Goal: Find specific page/section: Find specific page/section

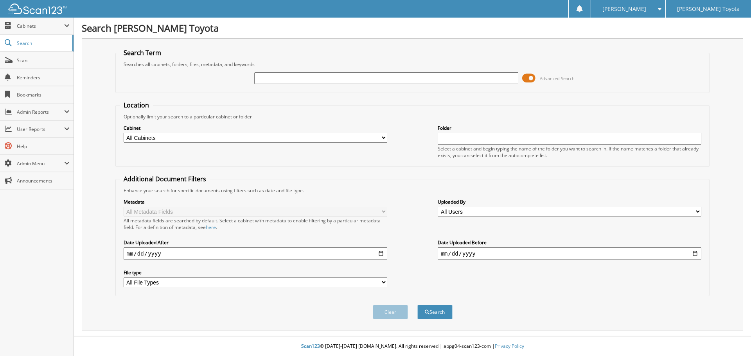
click at [266, 76] on input "text" at bounding box center [386, 78] width 264 height 12
type input "M"
click at [25, 43] on span "Search" at bounding box center [43, 43] width 52 height 7
click at [28, 23] on span "Cabinets" at bounding box center [40, 26] width 47 height 7
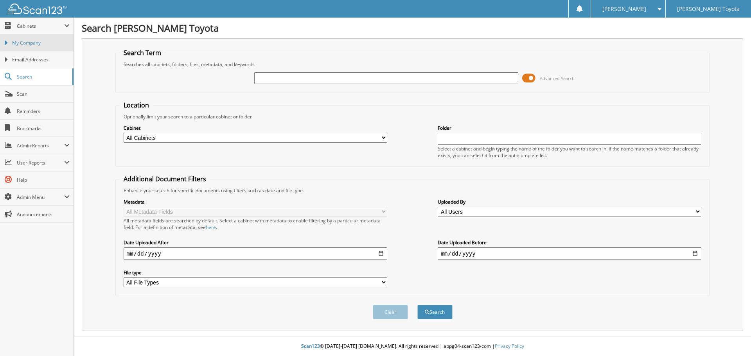
click at [44, 44] on span "My Company" at bounding box center [40, 42] width 57 height 7
drag, startPoint x: 262, startPoint y: 44, endPoint x: 488, endPoint y: 47, distance: 226.4
click at [468, 43] on div "Search Term Searches all cabinets, folders, files, metadata, and keywords Advan…" at bounding box center [412, 184] width 661 height 293
